Goal: Transaction & Acquisition: Book appointment/travel/reservation

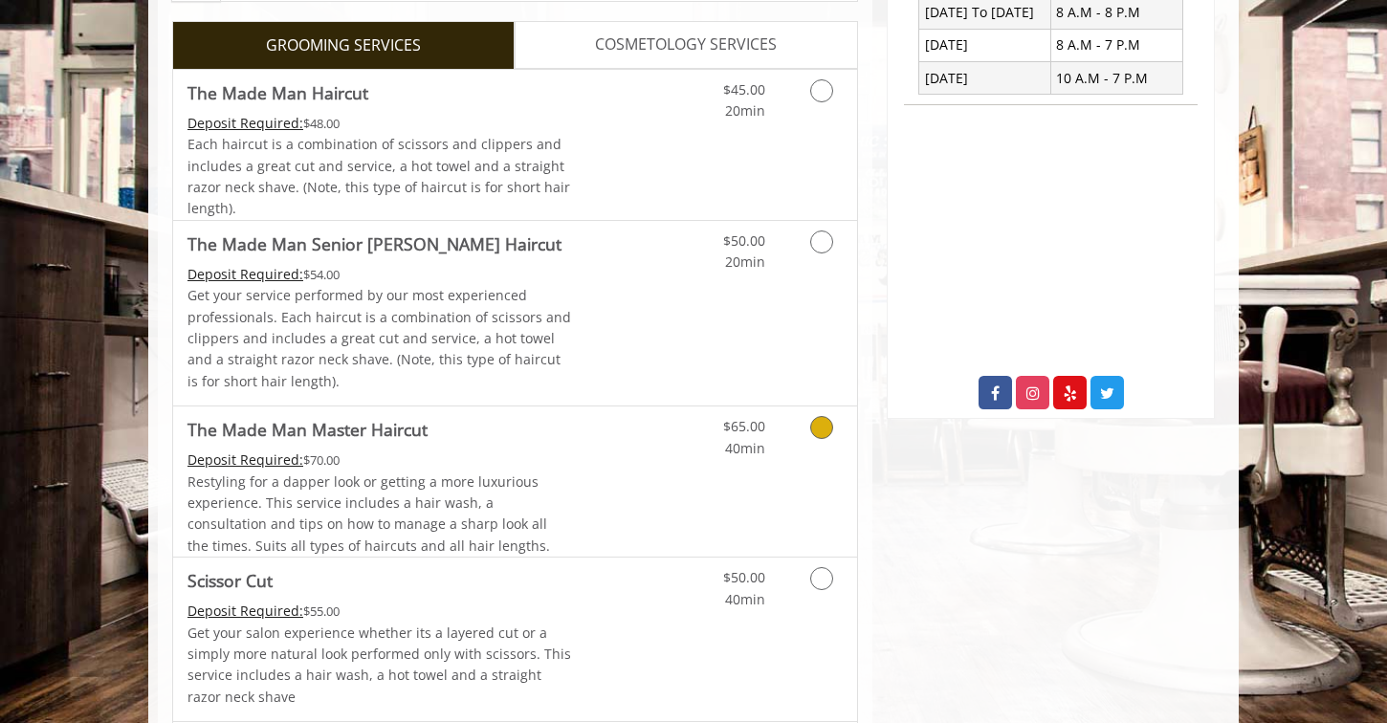
click at [488, 485] on span "Restyling for a dapper look or getting a more luxurious experience. This servic…" at bounding box center [369, 514] width 363 height 82
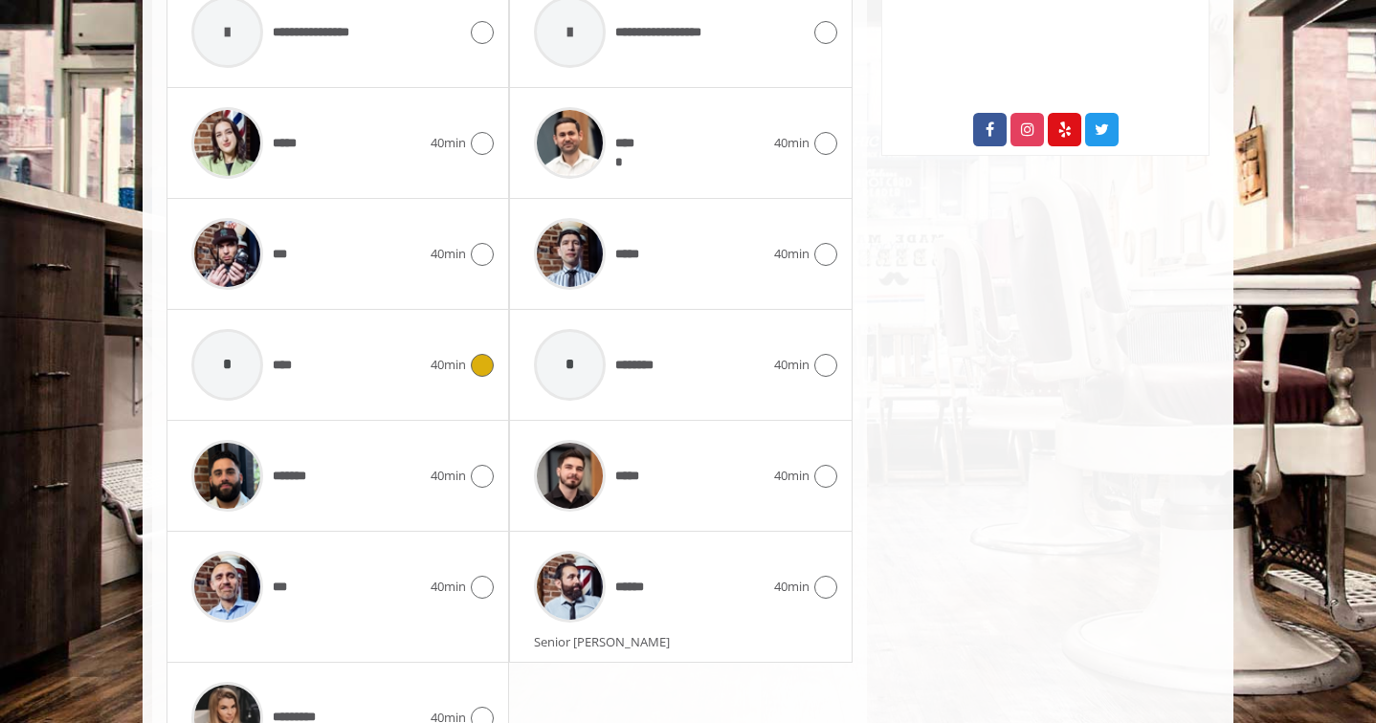
scroll to position [1111, 0]
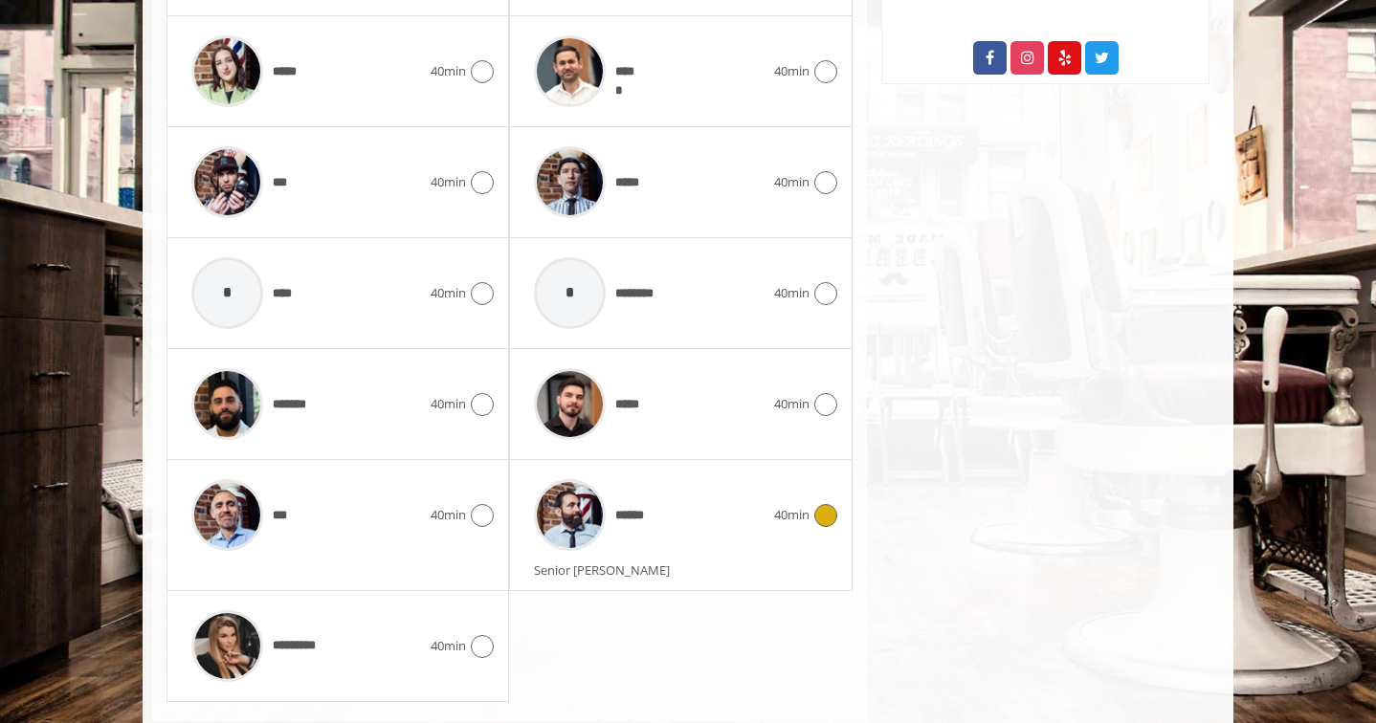
click at [620, 543] on span "******" at bounding box center [588, 515] width 128 height 91
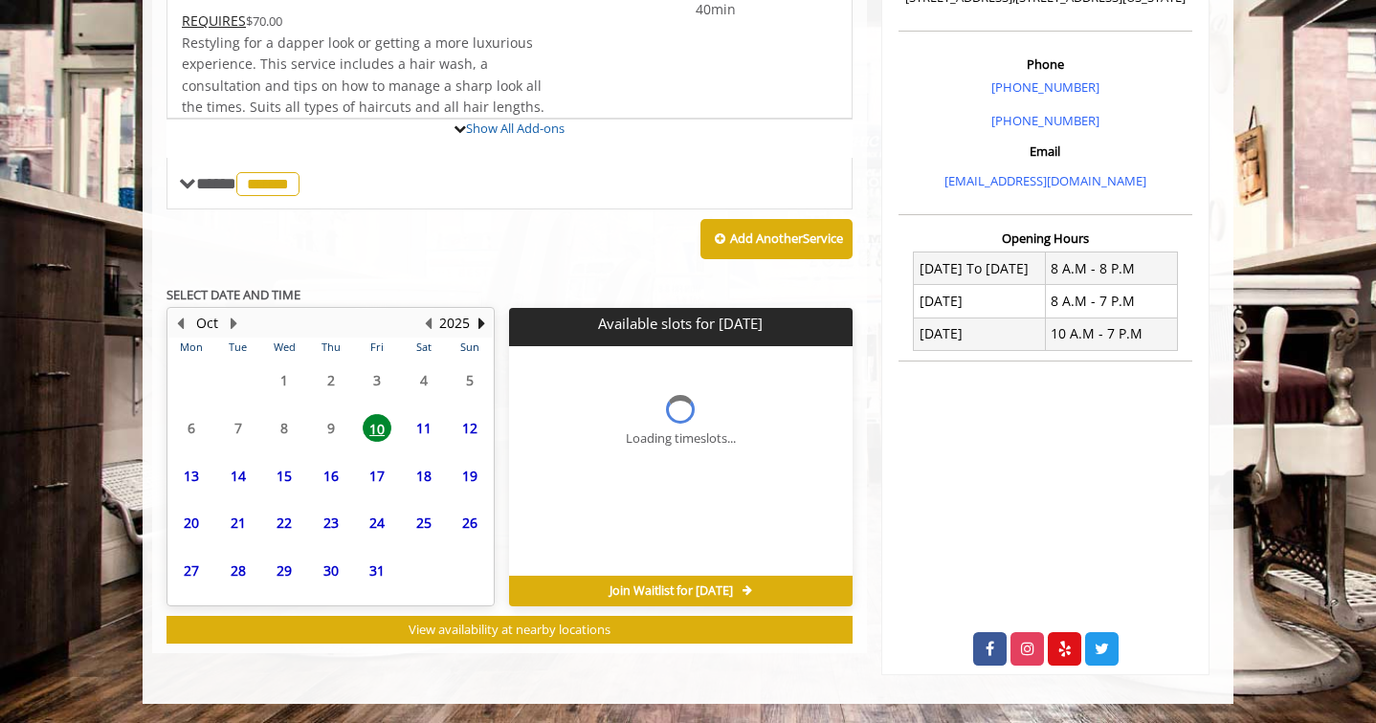
scroll to position [672, 0]
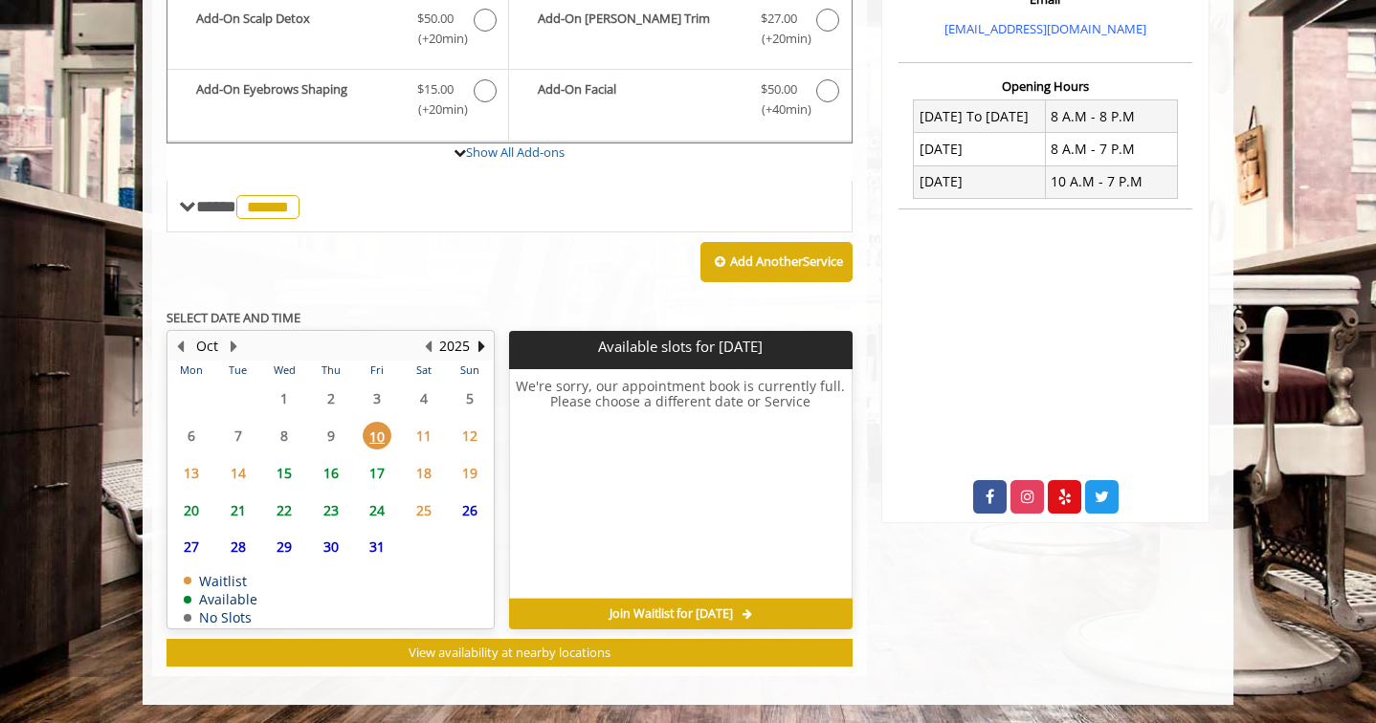
click at [381, 467] on span "17" at bounding box center [377, 473] width 29 height 28
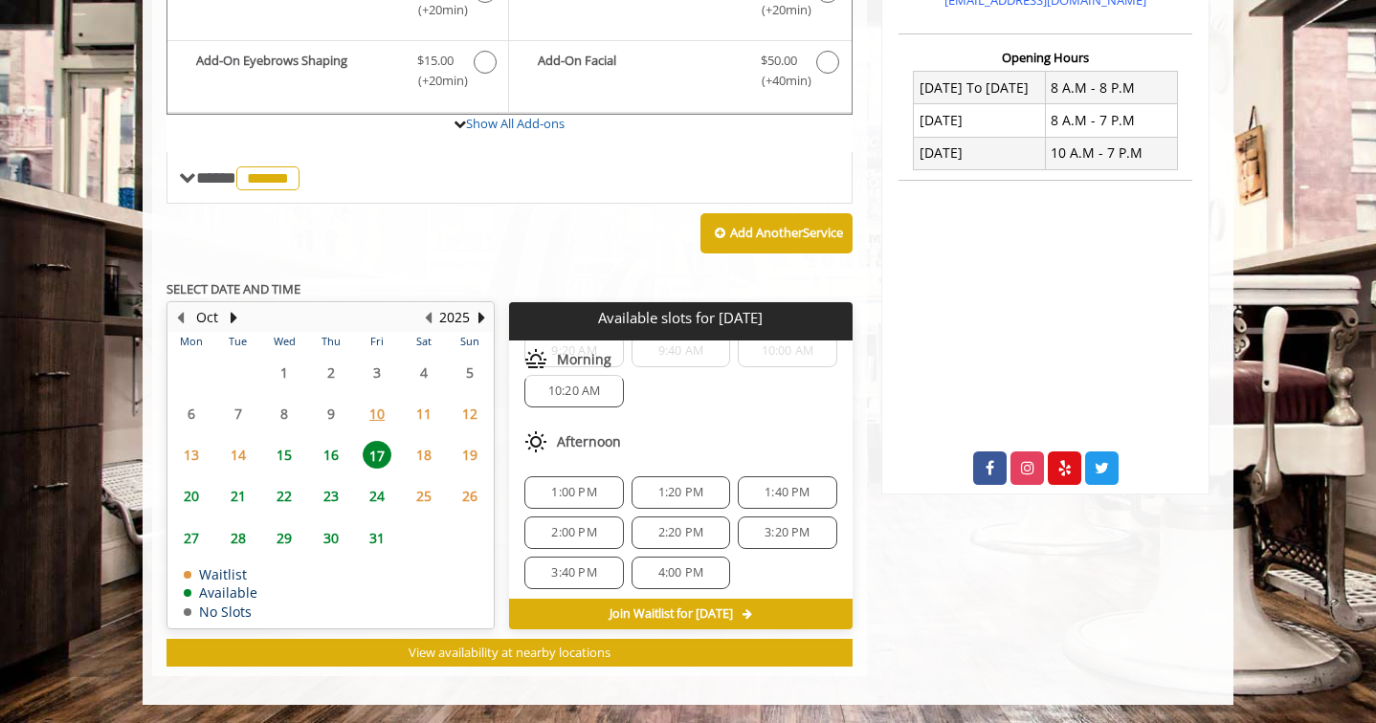
scroll to position [0, 0]
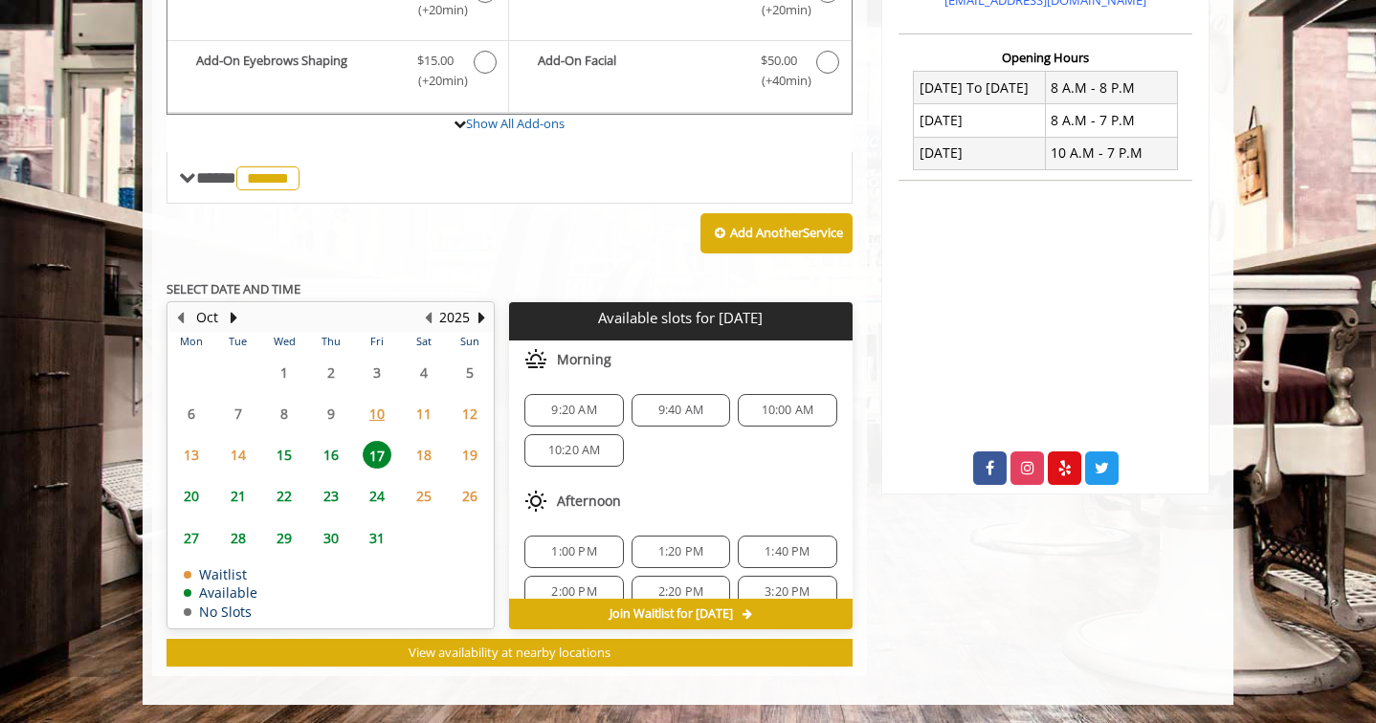
click at [365, 540] on span "31" at bounding box center [377, 538] width 29 height 28
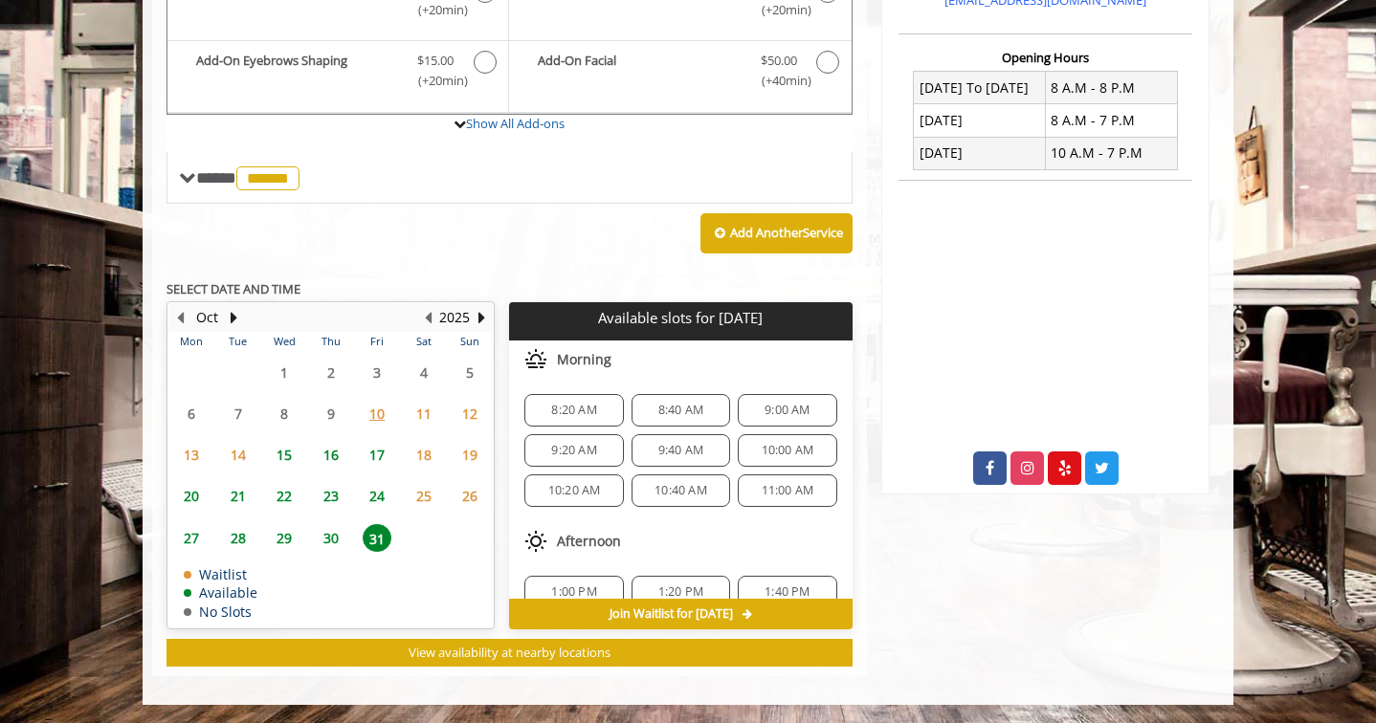
click at [334, 545] on span "30" at bounding box center [331, 538] width 29 height 28
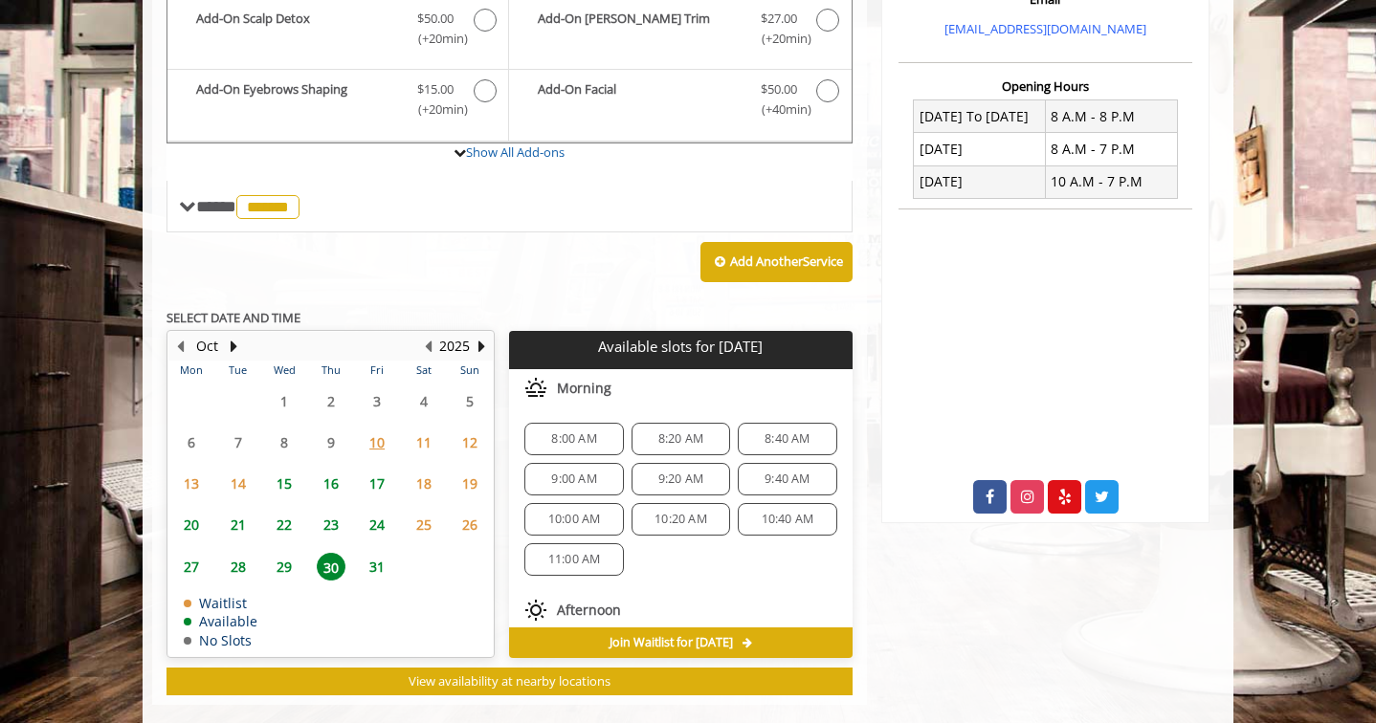
scroll to position [700, 0]
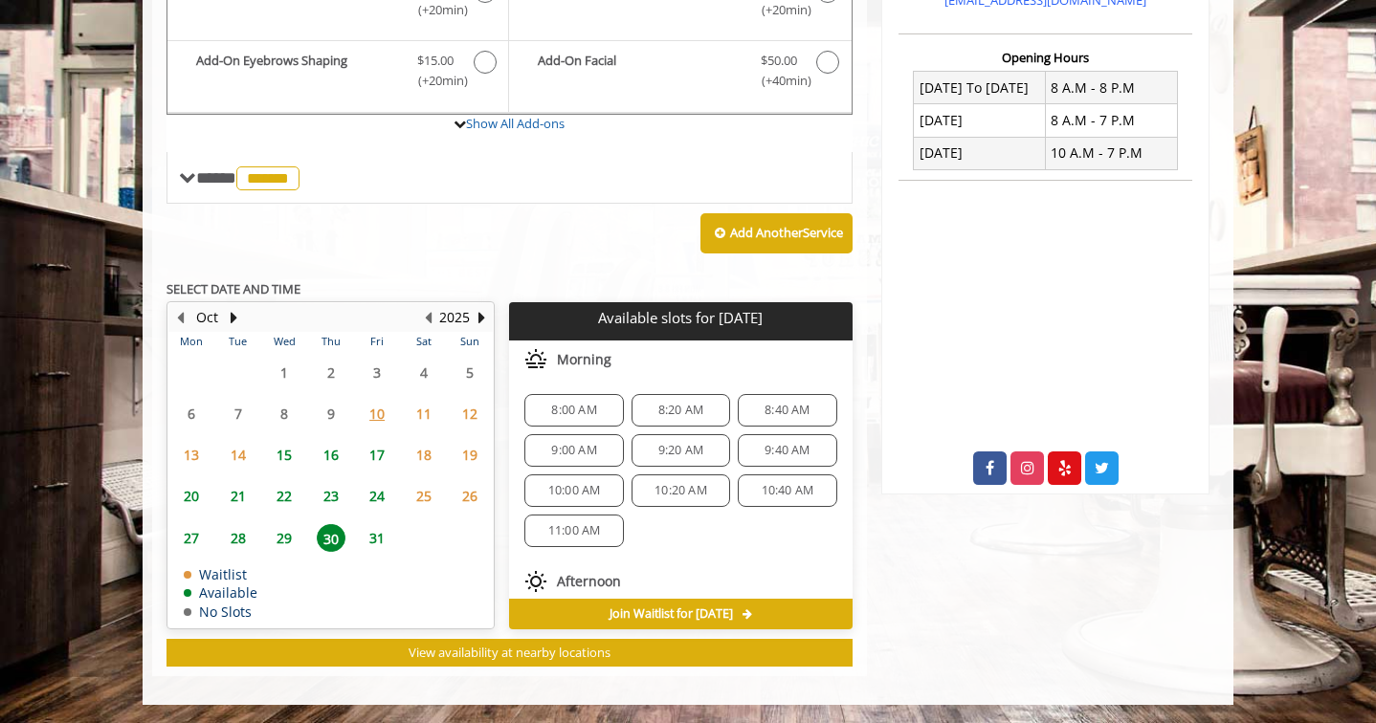
click at [587, 416] on span "8:00 AM" at bounding box center [573, 410] width 45 height 15
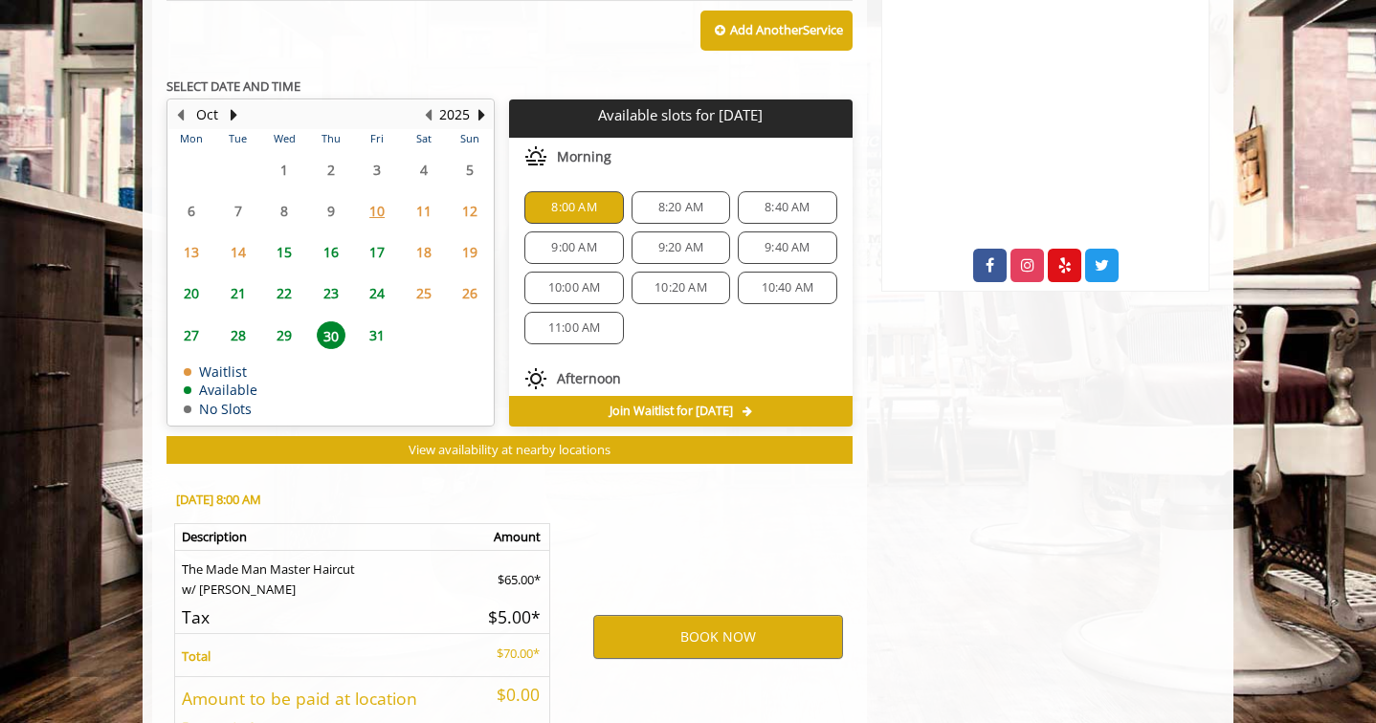
scroll to position [1047, 0]
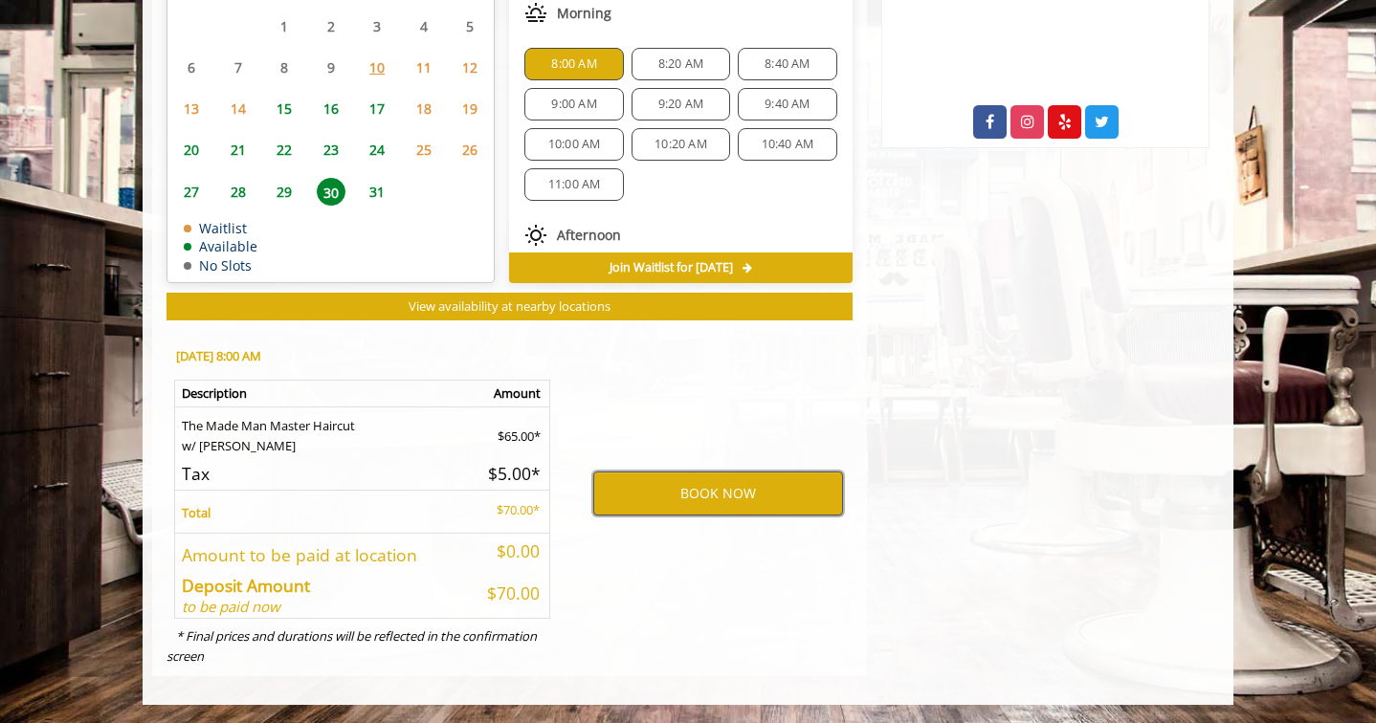
click at [718, 490] on button "BOOK NOW" at bounding box center [718, 494] width 250 height 44
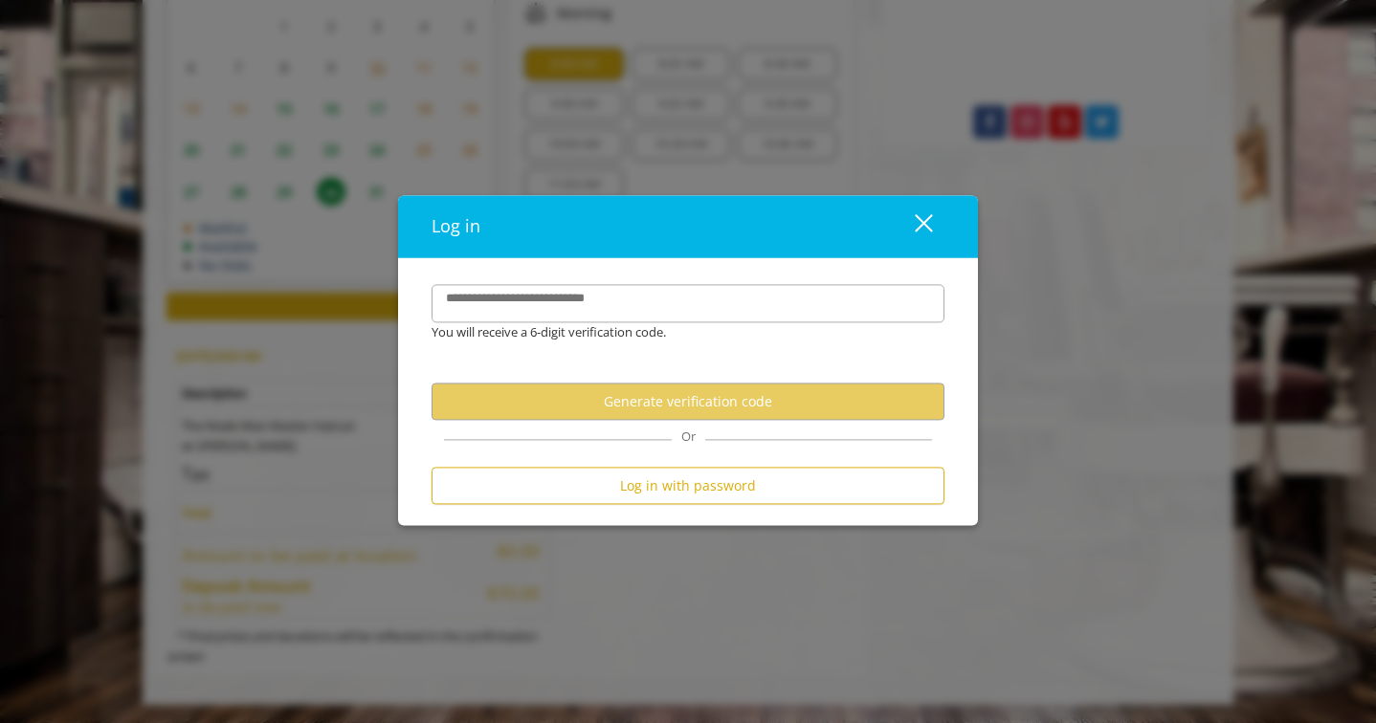
click at [728, 408] on button "Generate verification code" at bounding box center [687, 402] width 513 height 37
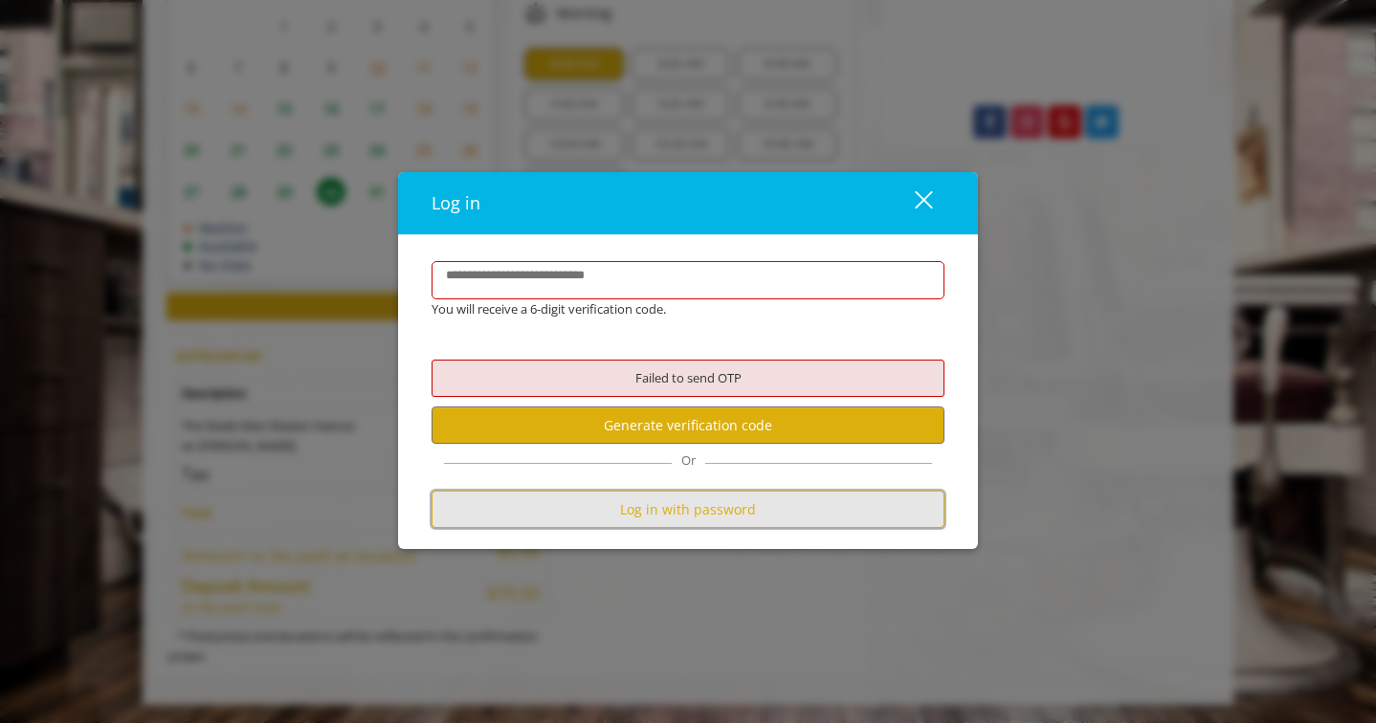
click at [681, 498] on button "Log in with password" at bounding box center [687, 509] width 513 height 37
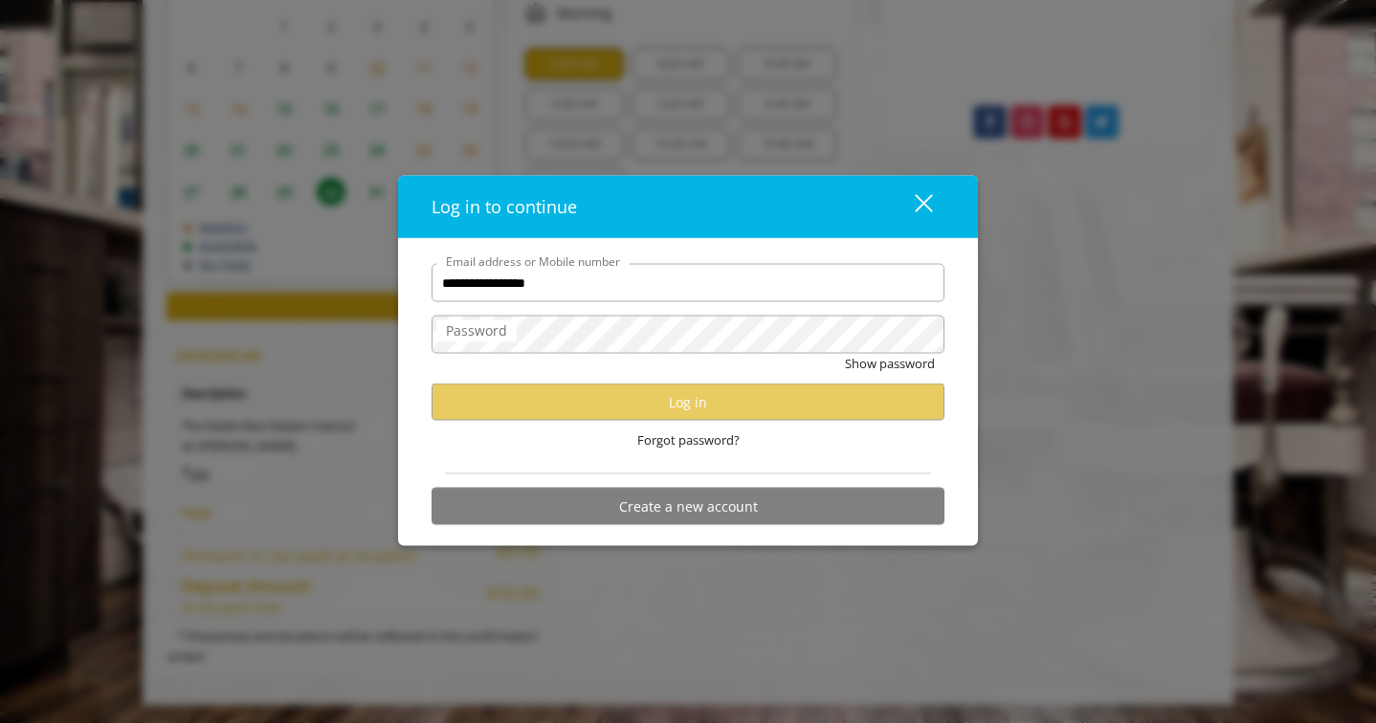
type input "**********"
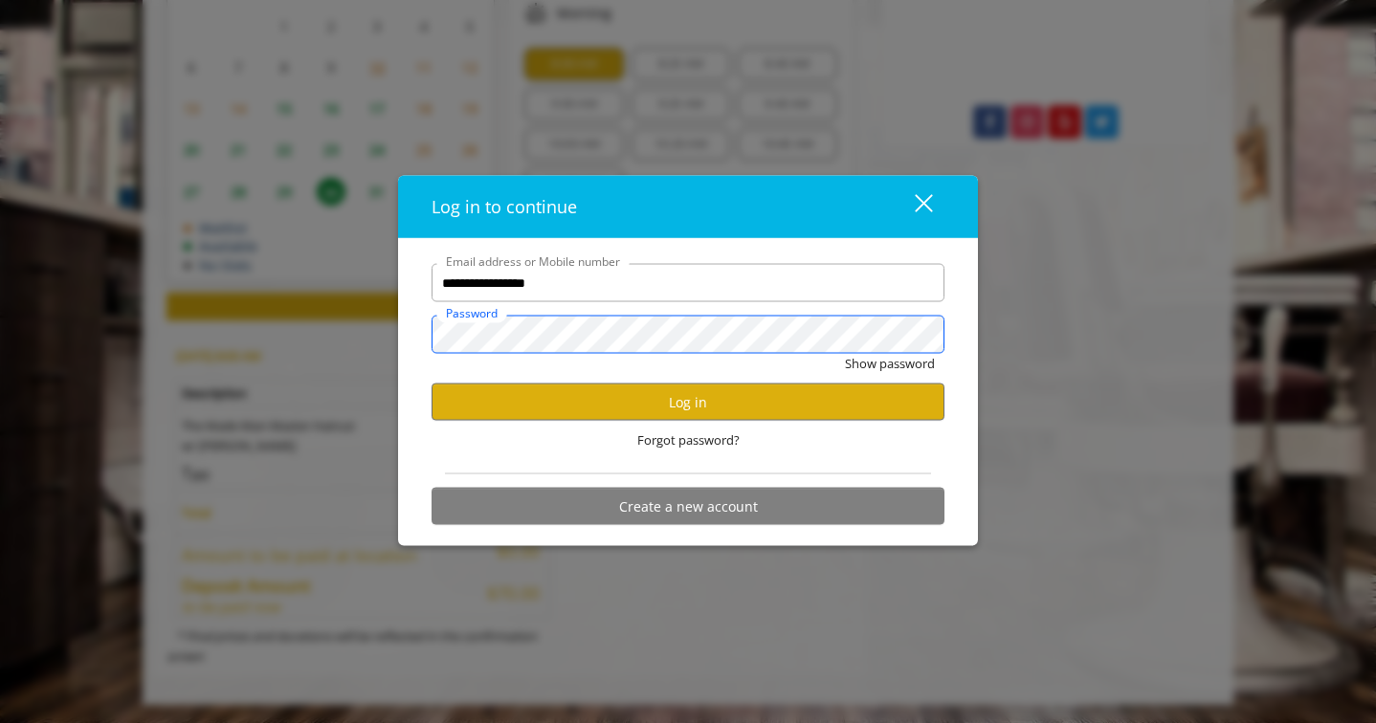
click at [845, 354] on button "Show password" at bounding box center [890, 364] width 90 height 20
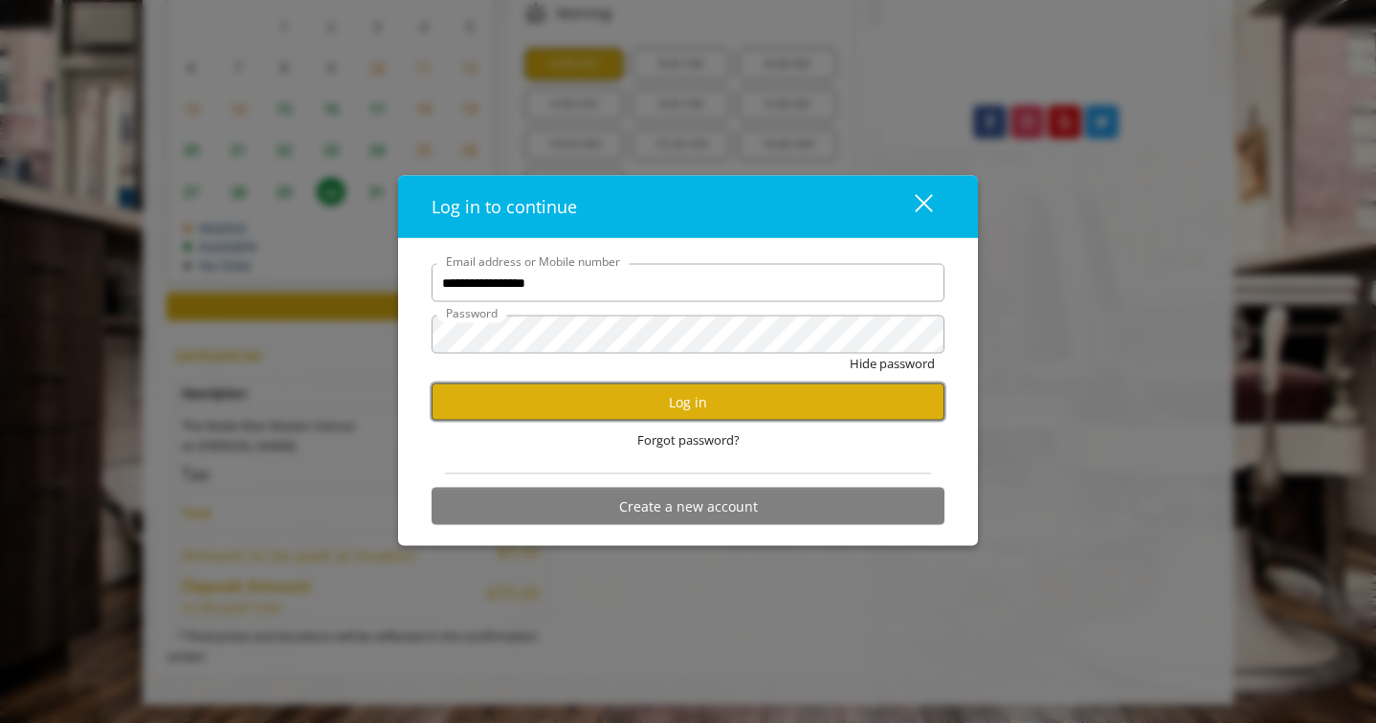
click at [681, 396] on button "Log in" at bounding box center [687, 402] width 513 height 37
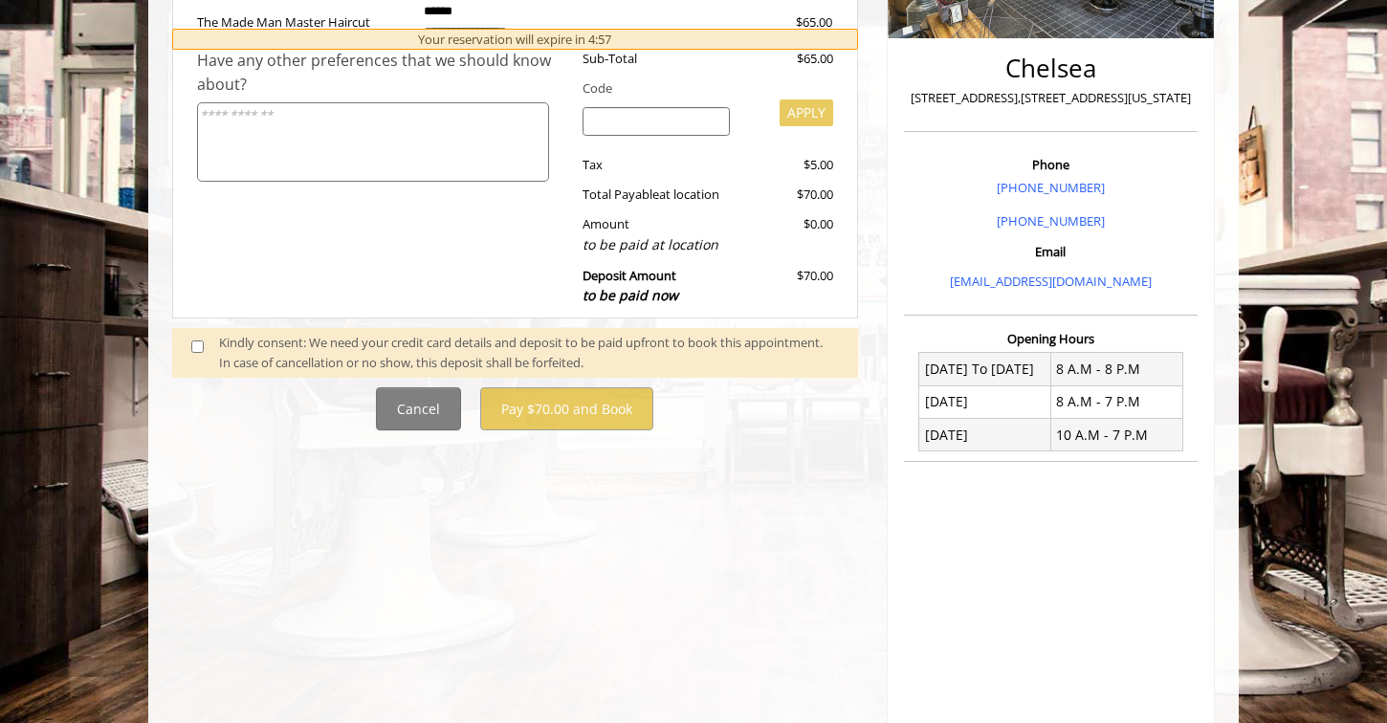
scroll to position [239, 0]
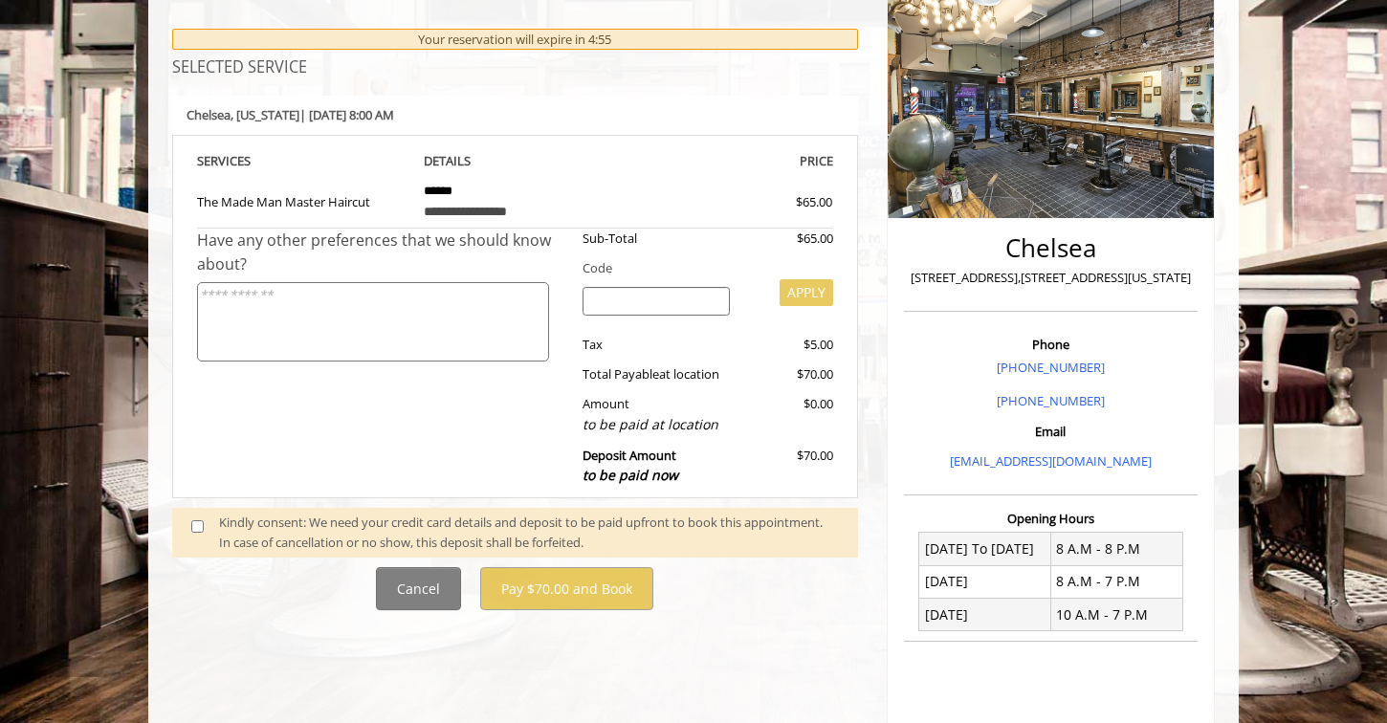
click at [286, 531] on div "Kindly consent: We need your credit card details and deposit to be paid upfront…" at bounding box center [529, 533] width 620 height 40
click at [231, 523] on div "Kindly consent: We need your credit card details and deposit to be paid upfront…" at bounding box center [529, 533] width 620 height 40
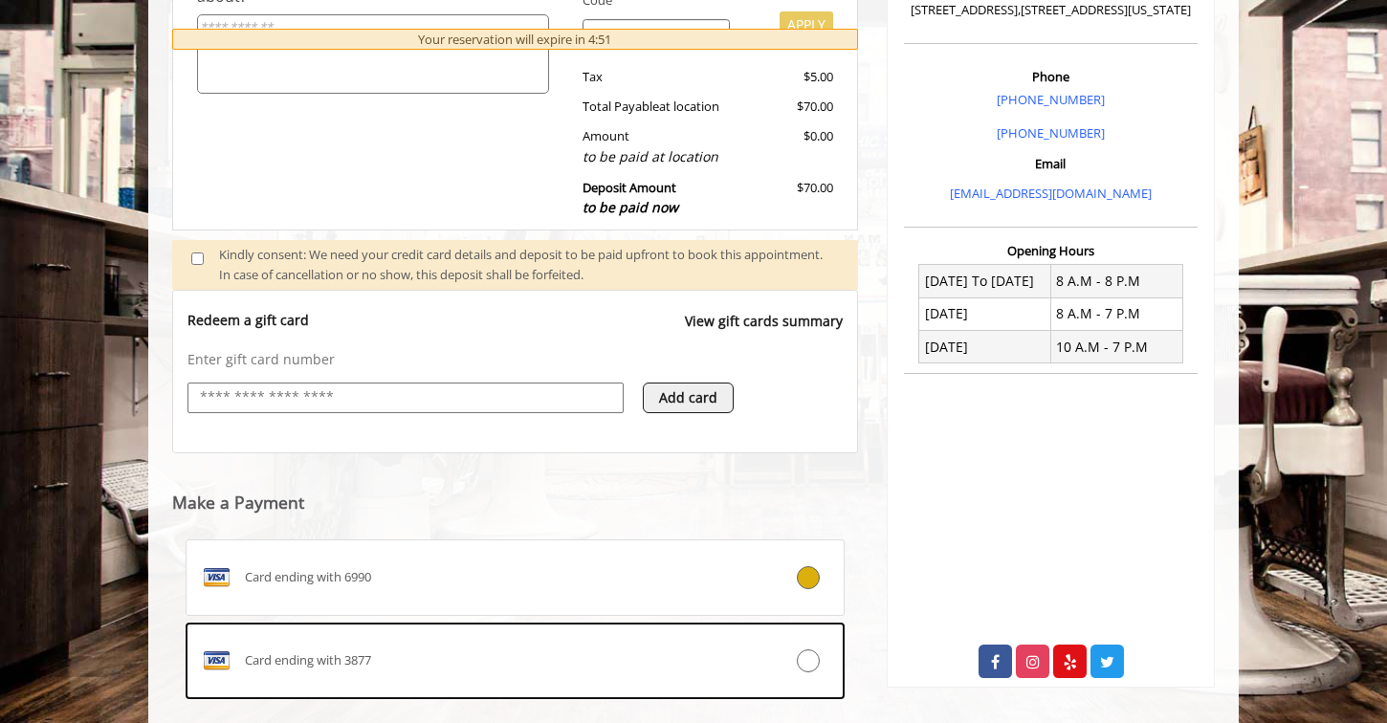
scroll to position [725, 0]
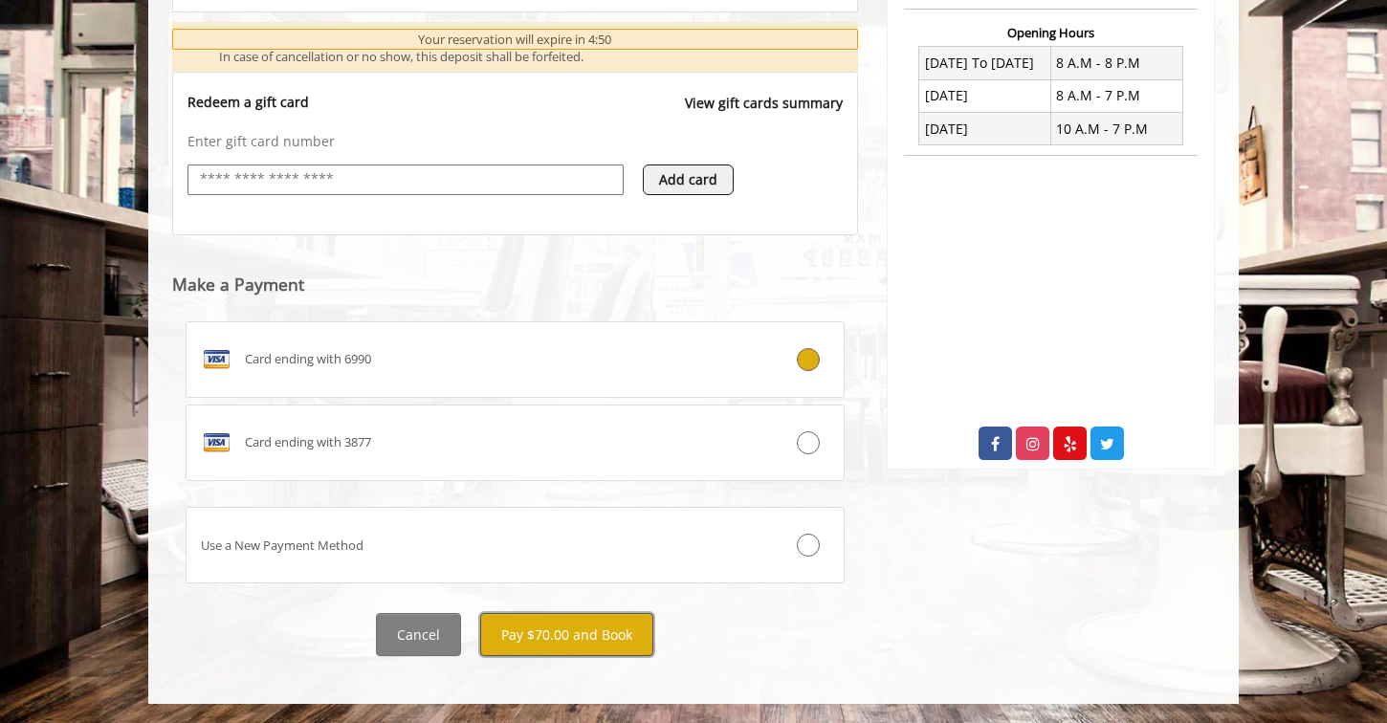
click at [563, 639] on button "Pay $70.00 and Book" at bounding box center [566, 634] width 173 height 43
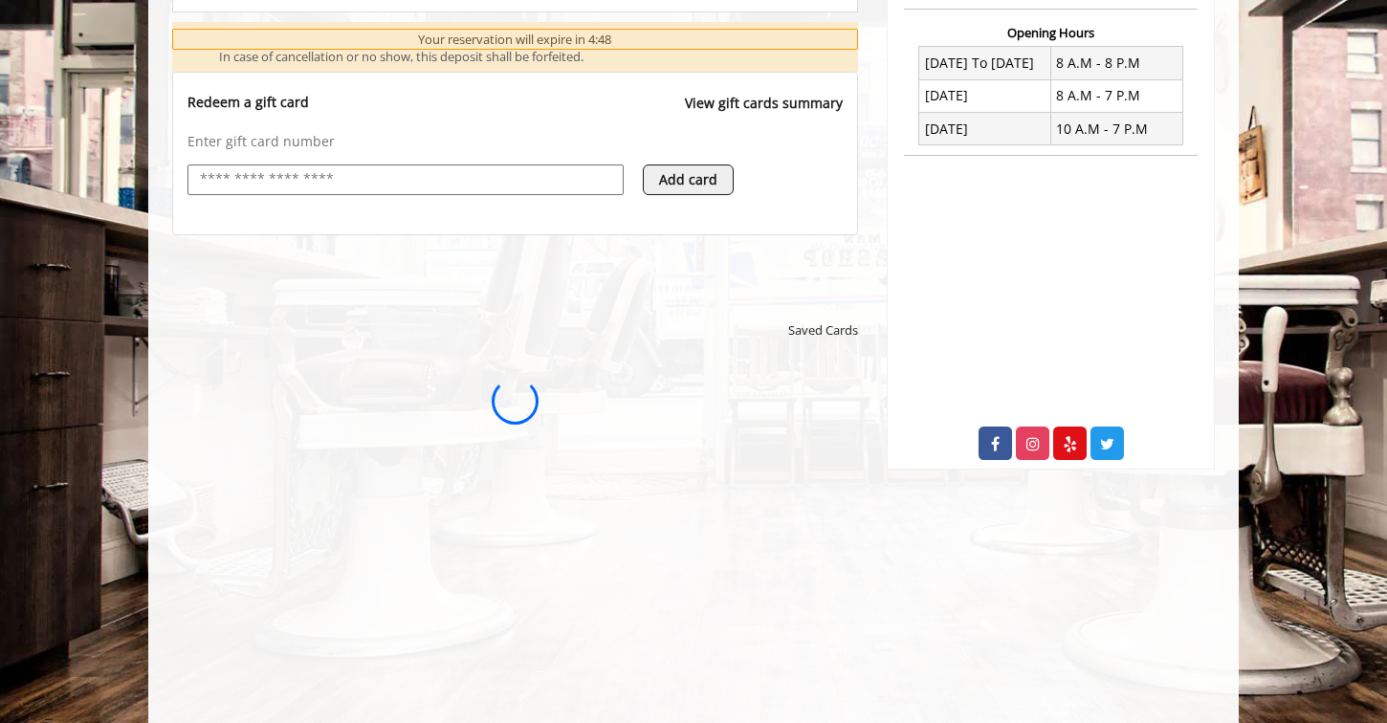
scroll to position [0, 0]
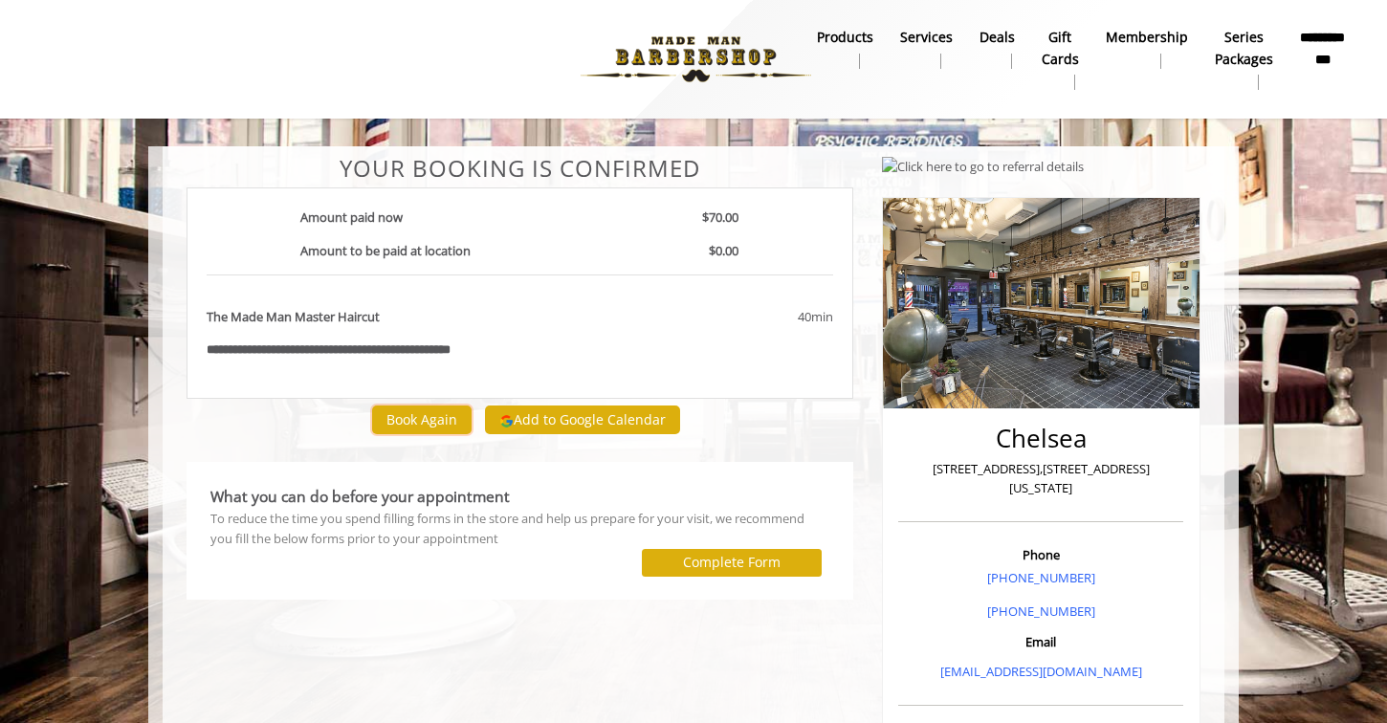
click at [428, 431] on button "Book Again" at bounding box center [421, 420] width 99 height 28
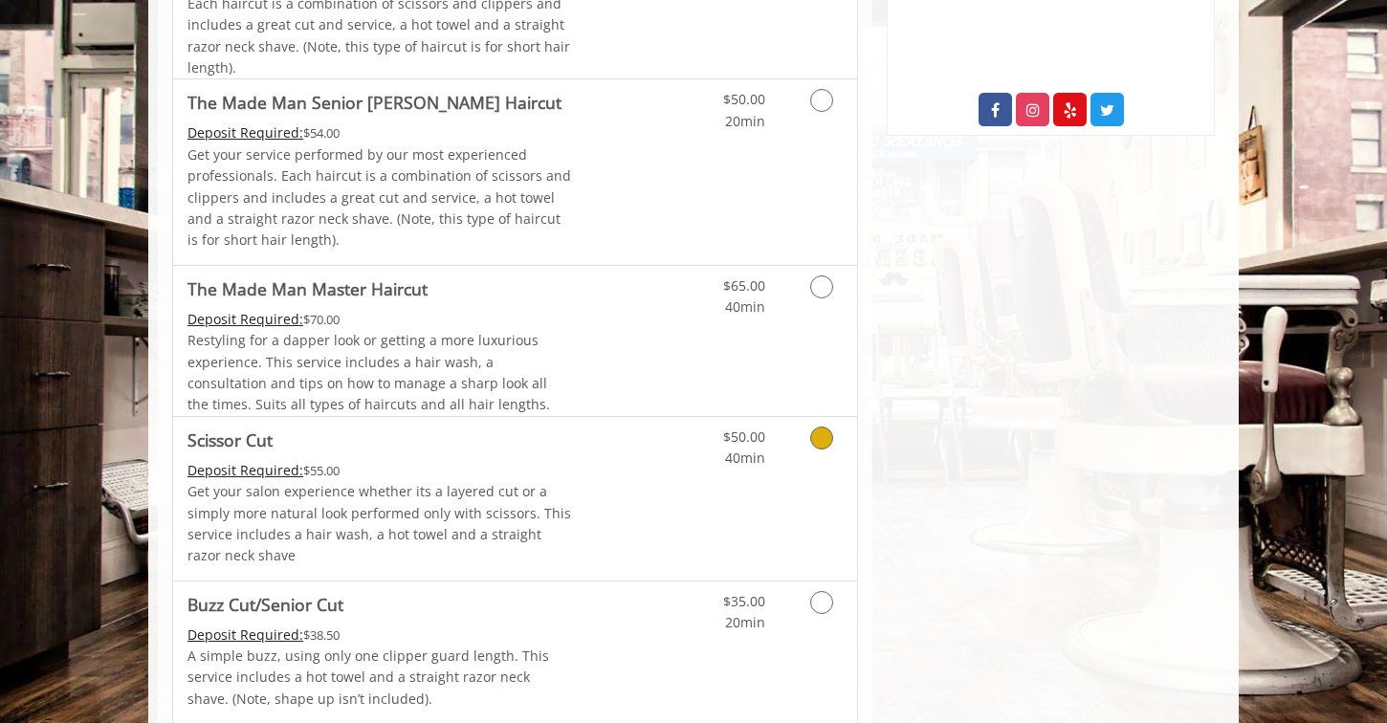
scroll to position [969, 0]
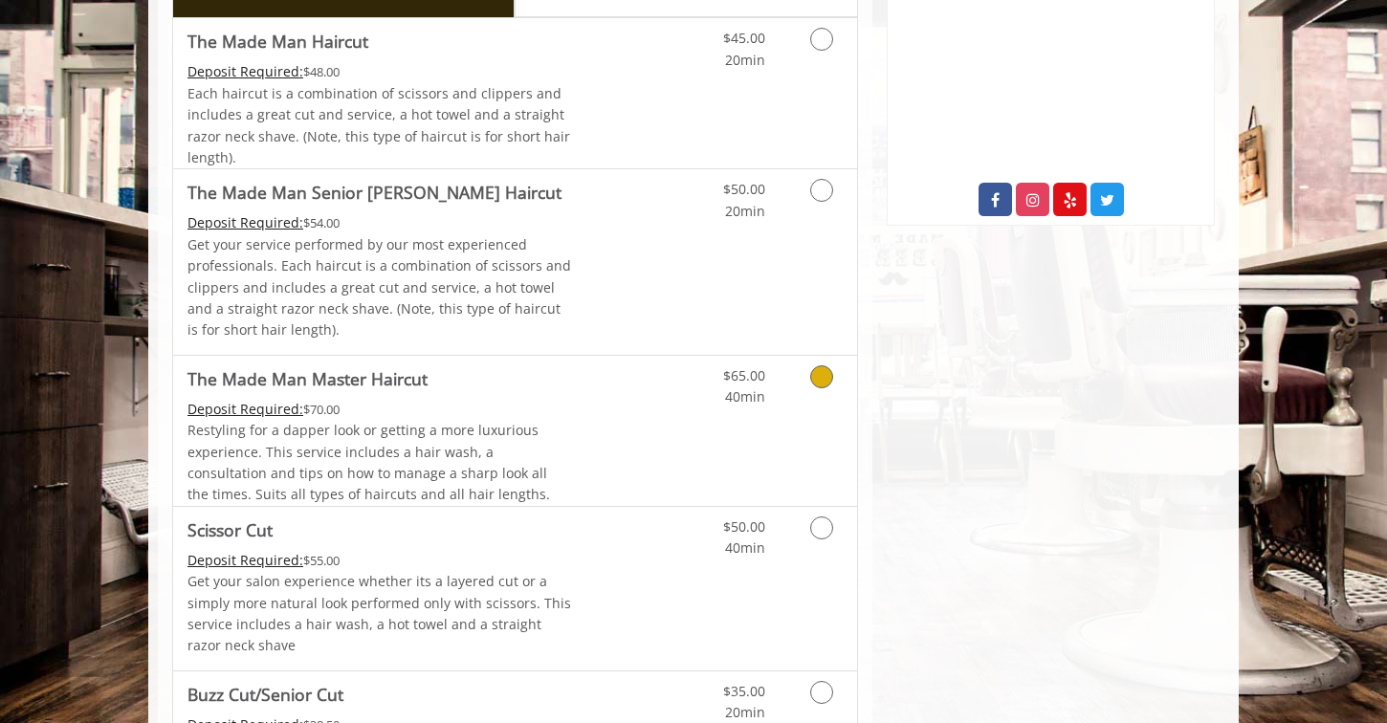
click at [469, 441] on div "Restyling for a dapper look or getting a more luxurious experience. This servic…" at bounding box center [380, 463] width 385 height 86
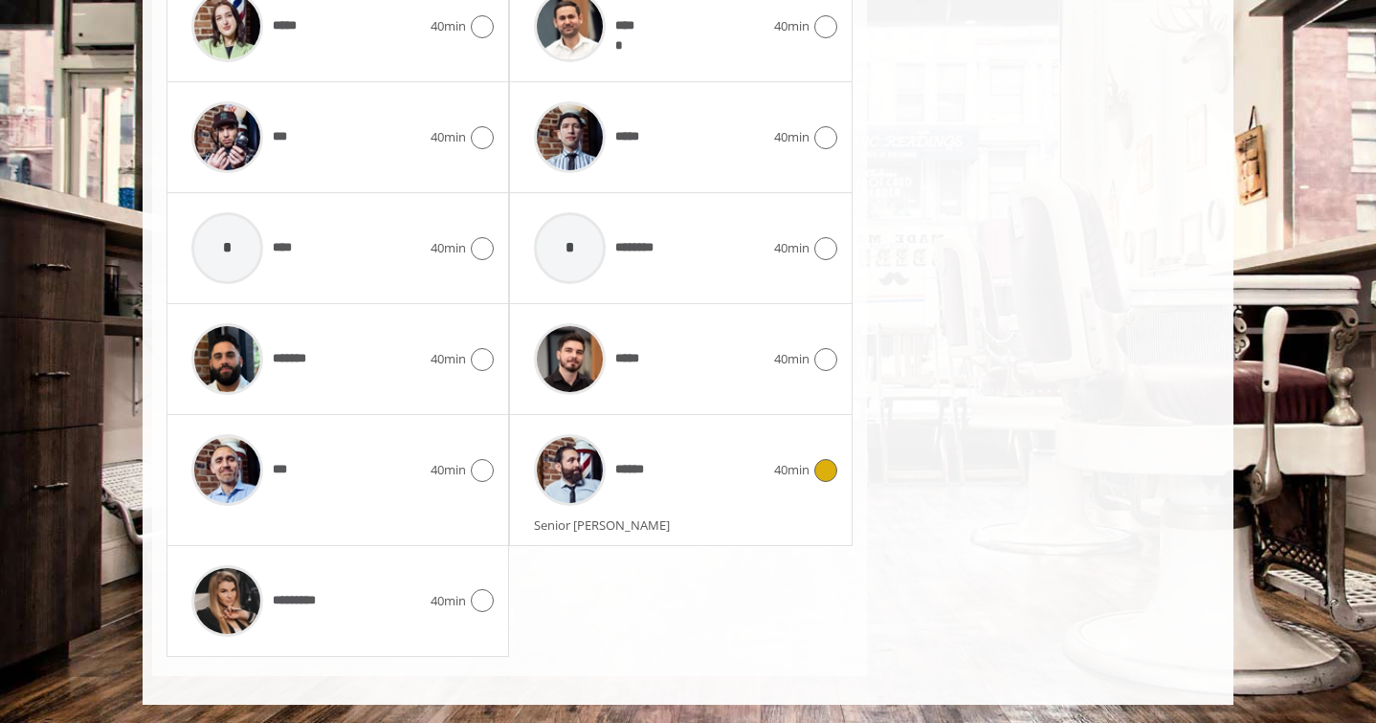
click at [636, 510] on span "******" at bounding box center [588, 470] width 128 height 91
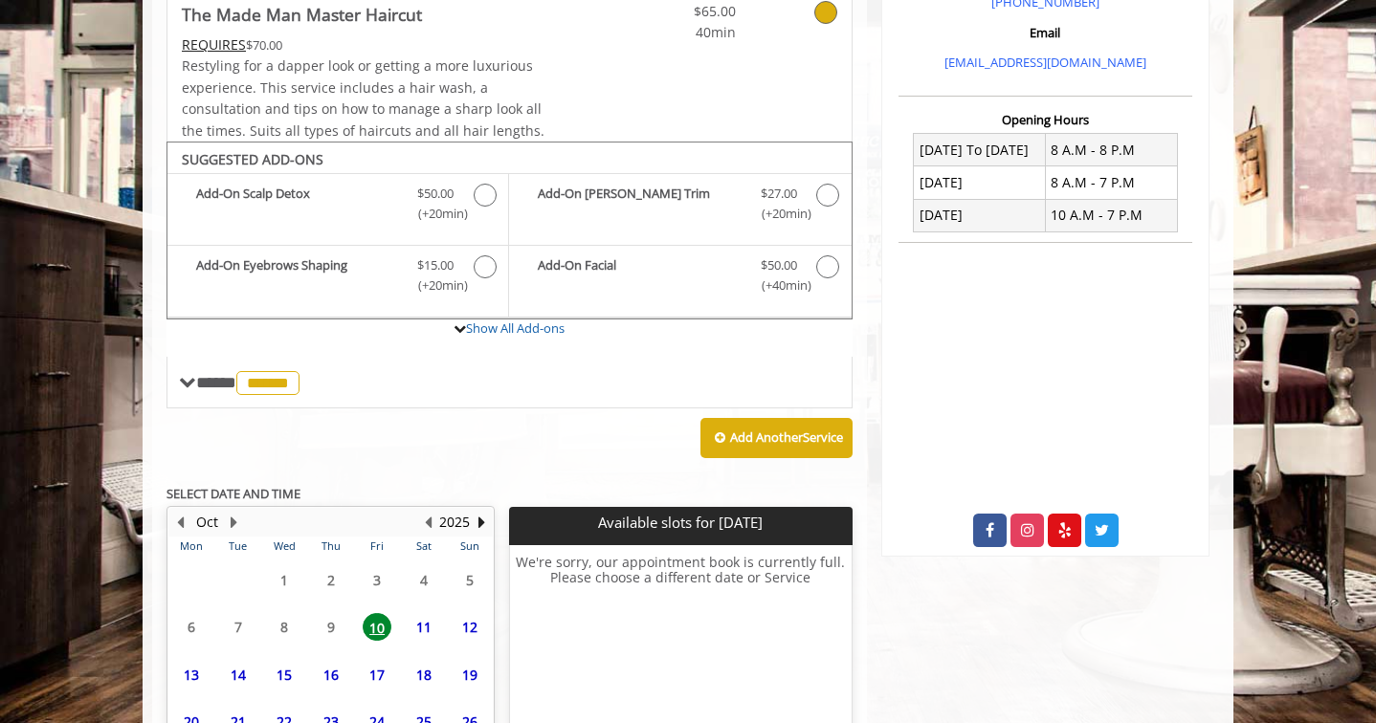
scroll to position [814, 0]
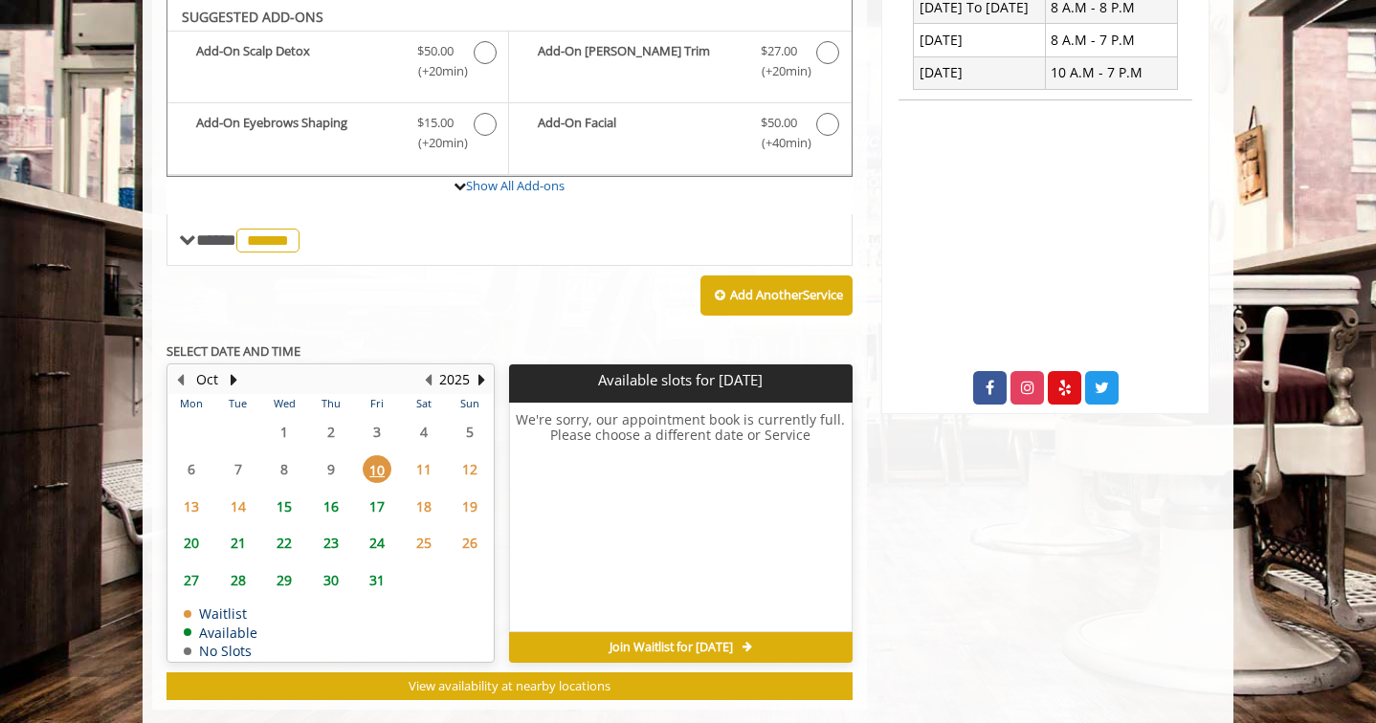
click at [237, 542] on span "21" at bounding box center [238, 543] width 29 height 28
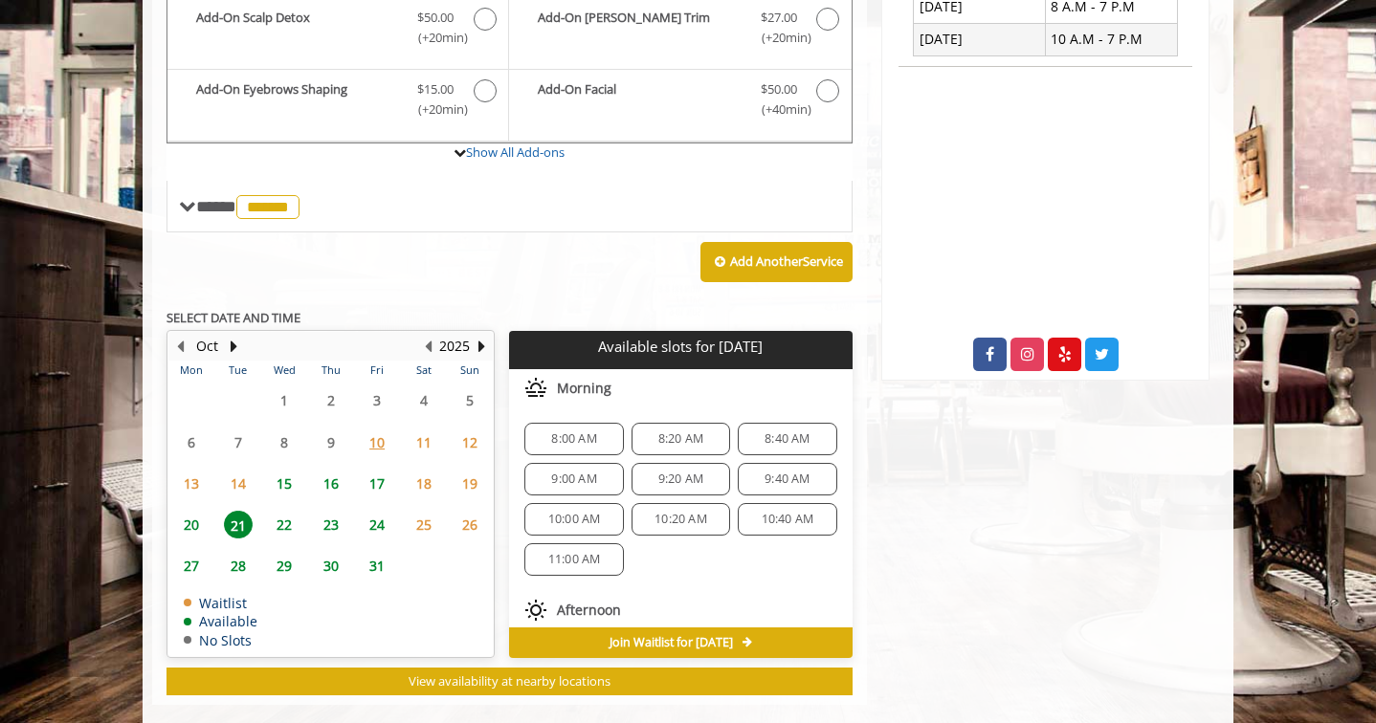
scroll to position [843, 0]
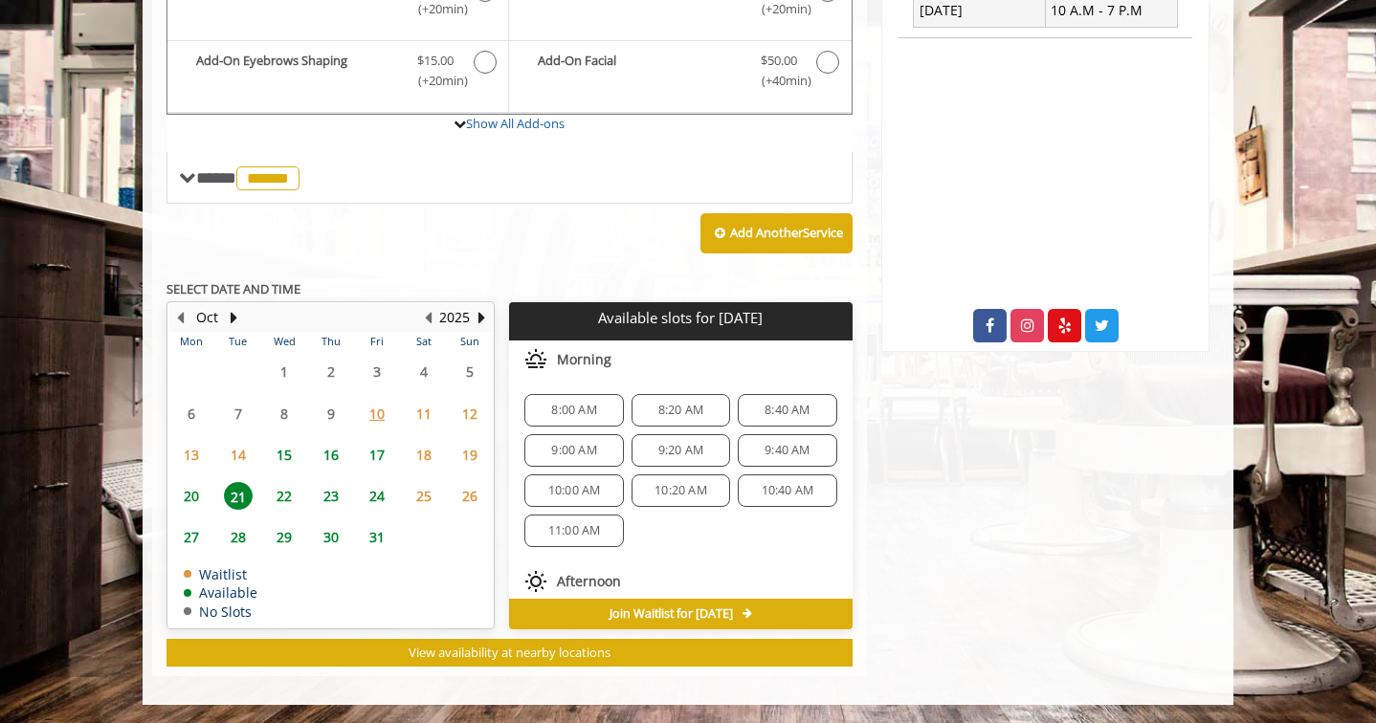
click at [588, 410] on span "8:00 AM" at bounding box center [573, 410] width 45 height 15
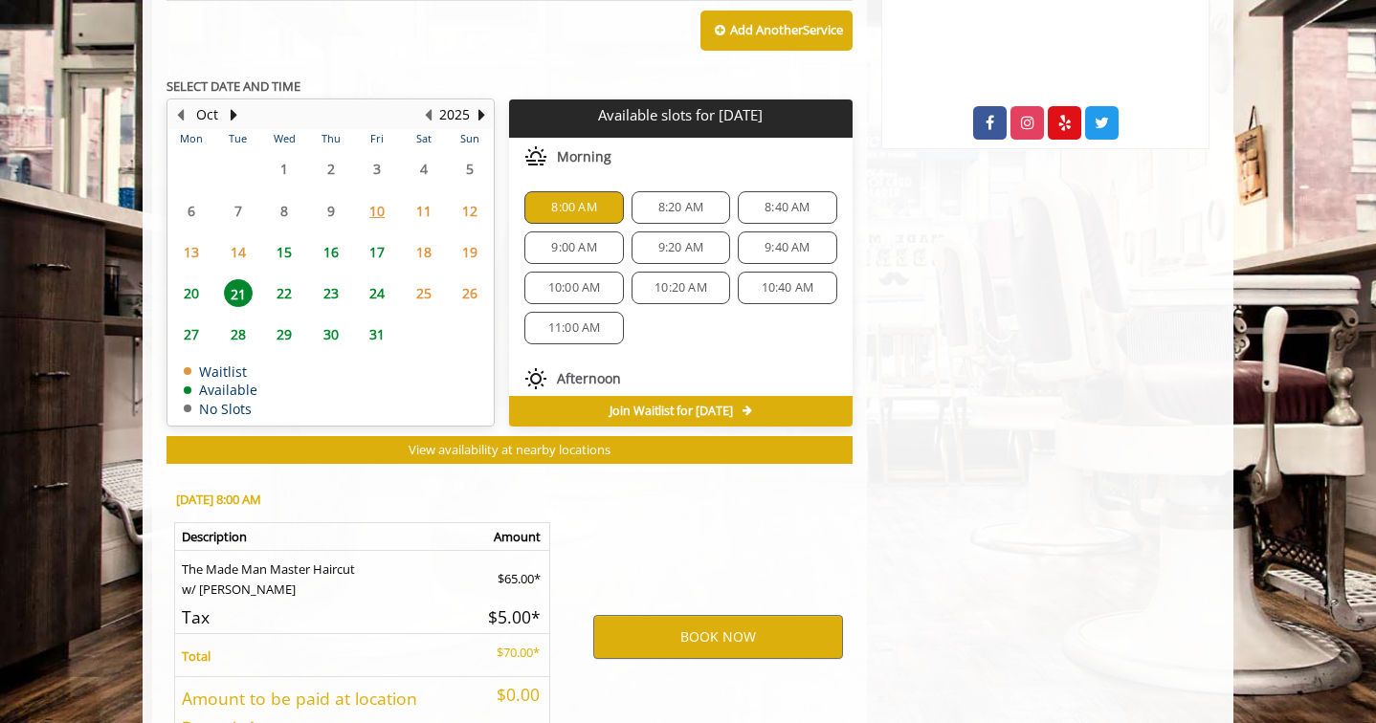
scroll to position [1188, 0]
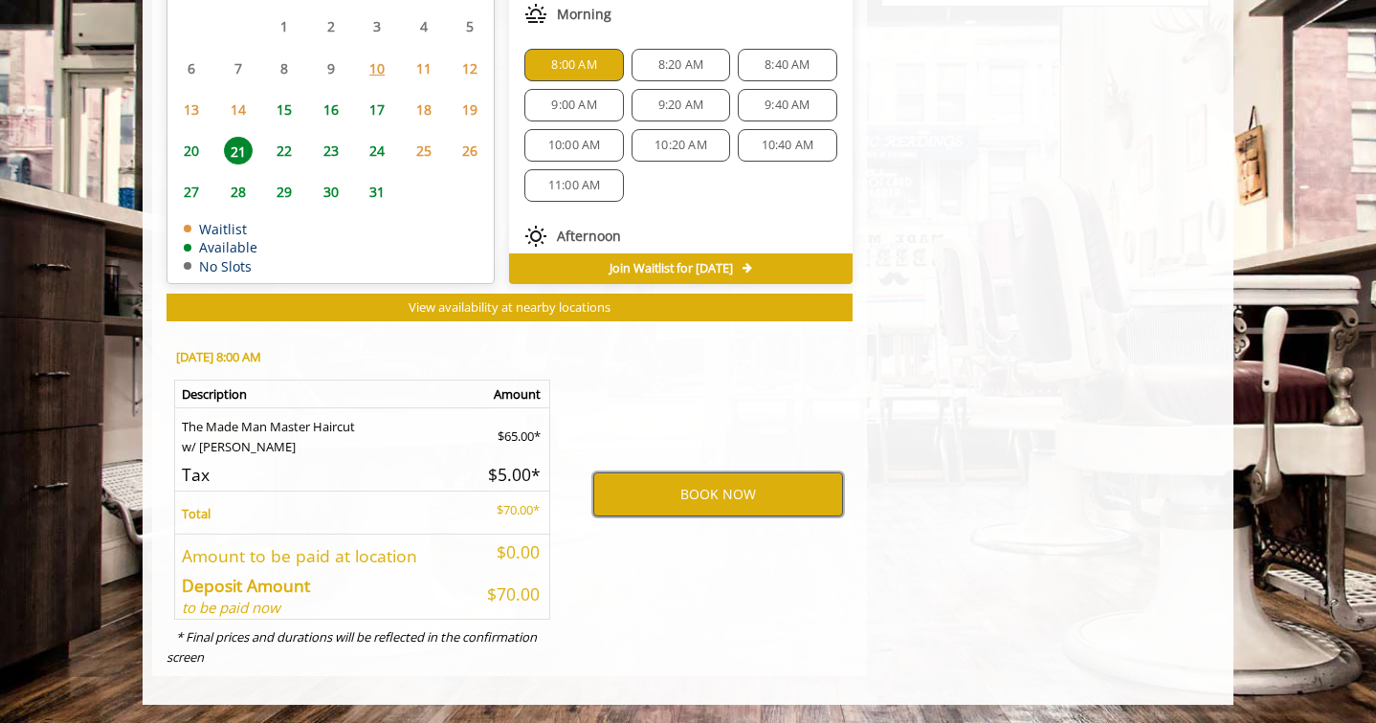
click at [684, 502] on button "BOOK NOW" at bounding box center [718, 495] width 250 height 44
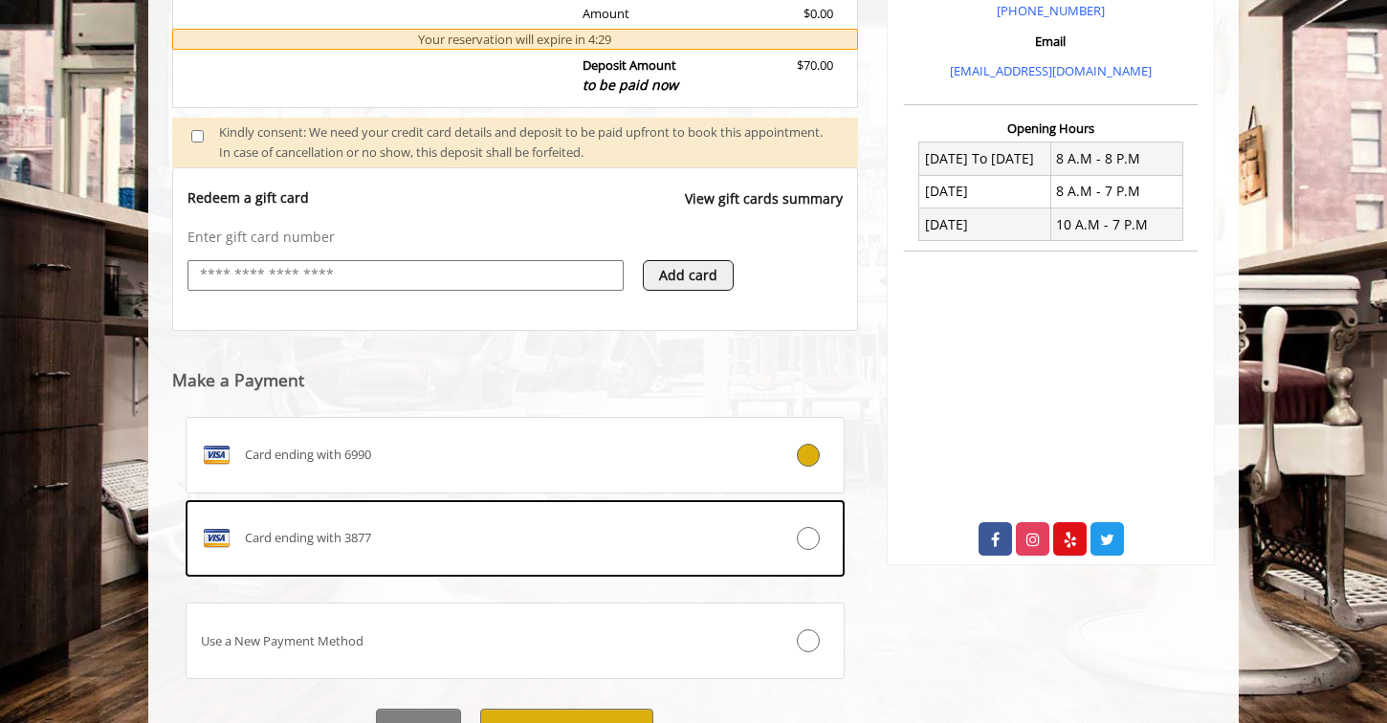
scroll to position [725, 0]
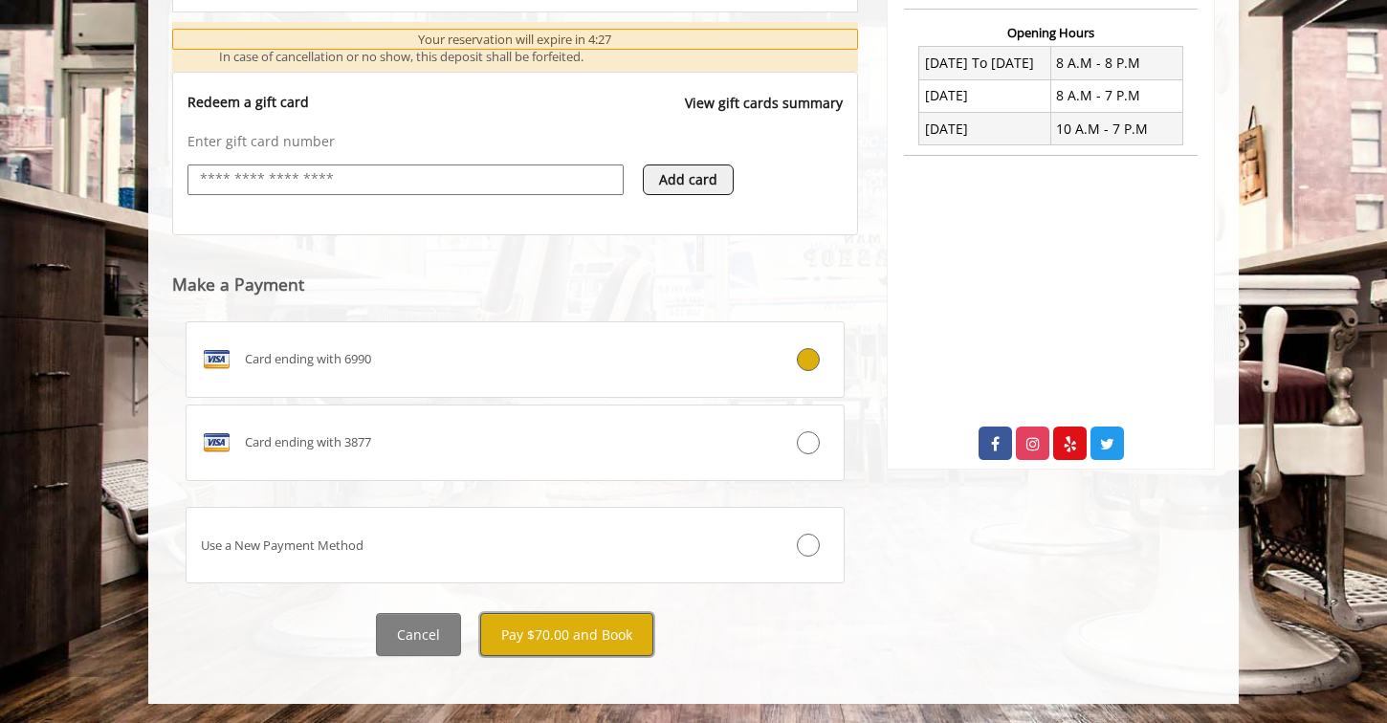
click at [582, 641] on button "Pay $70.00 and Book" at bounding box center [566, 634] width 173 height 43
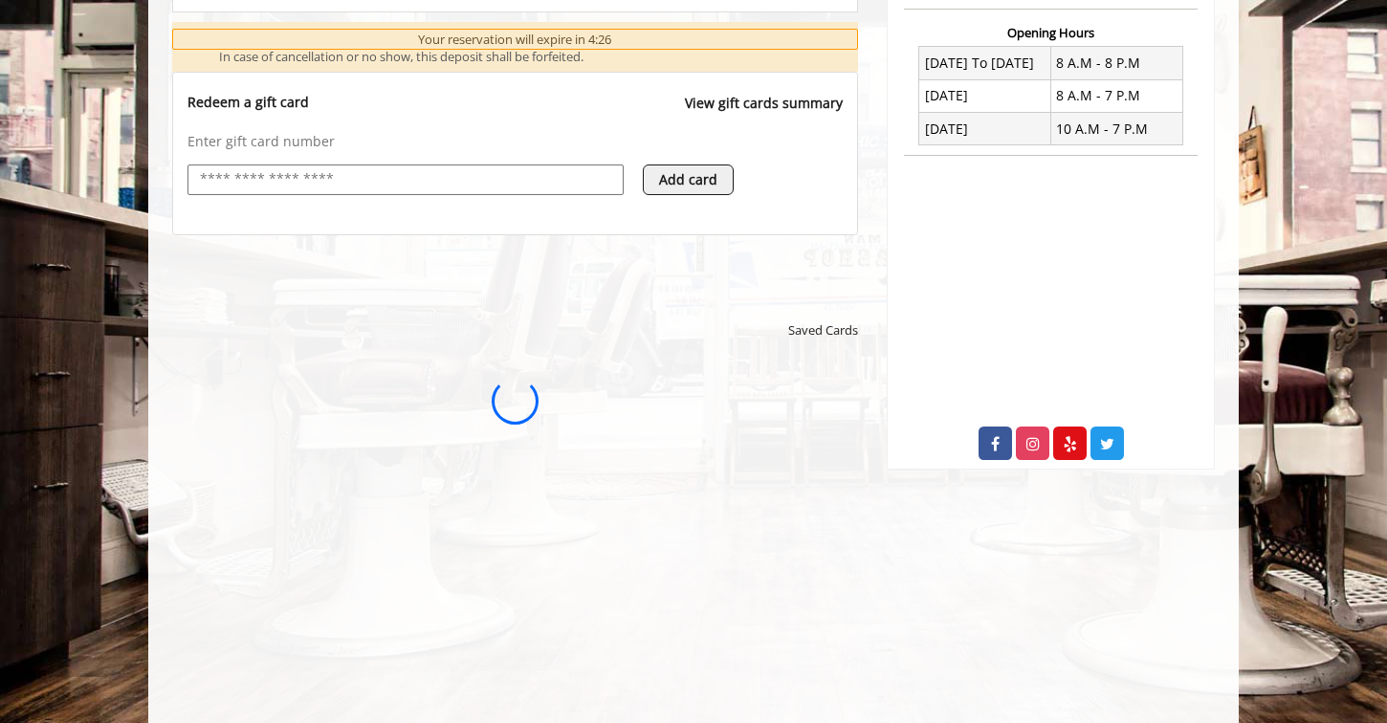
scroll to position [0, 0]
